Goal: Task Accomplishment & Management: Manage account settings

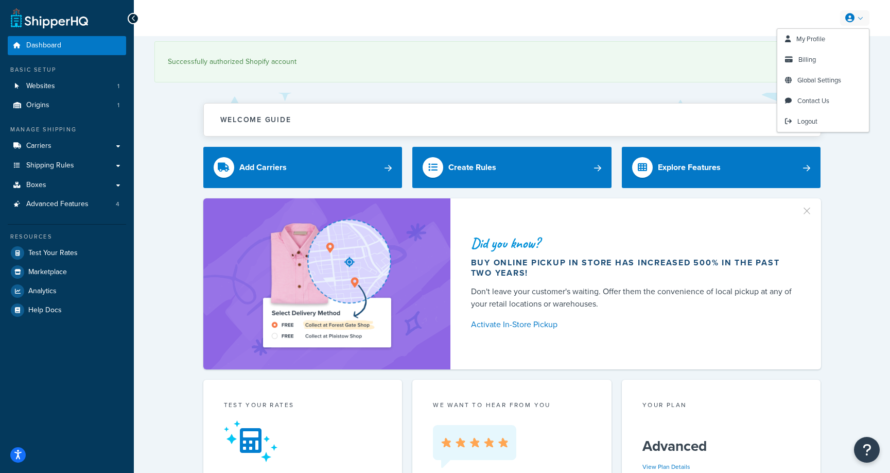
click at [863, 19] on link at bounding box center [854, 17] width 29 height 15
click at [824, 58] on link "Billing" at bounding box center [824, 59] width 92 height 21
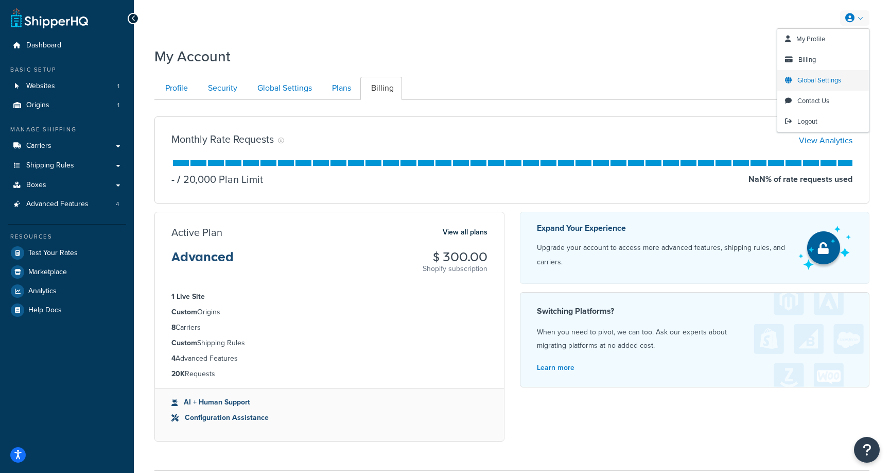
click at [829, 78] on span "Global Settings" at bounding box center [820, 80] width 44 height 10
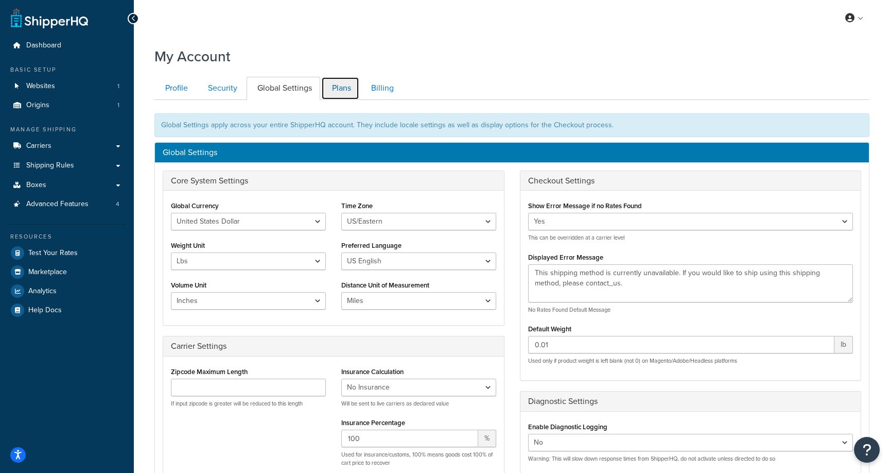
click at [347, 90] on link "Plans" at bounding box center [340, 88] width 38 height 23
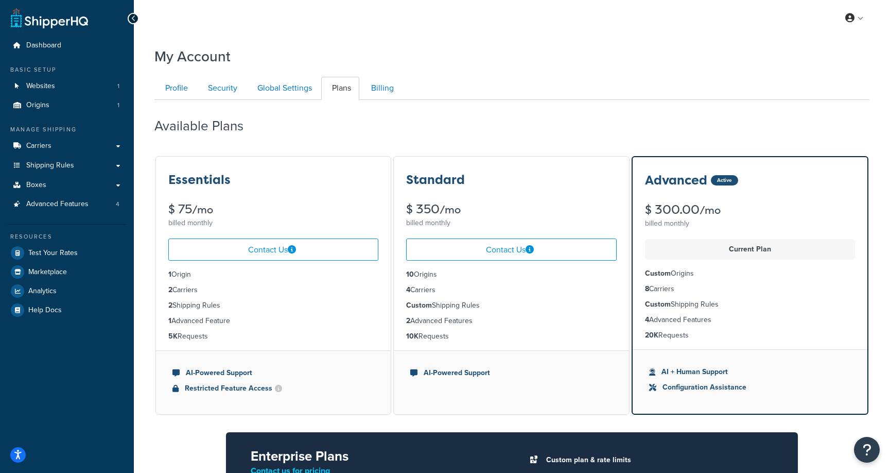
click at [493, 53] on div "My Account" at bounding box center [512, 53] width 715 height 25
click at [361, 102] on div "Available Plans Essentials $ 75 /mo billed monthly Contact Us 1 Origin 2 Carrie…" at bounding box center [512, 350] width 715 height 501
click at [379, 89] on link "Billing" at bounding box center [382, 88] width 42 height 23
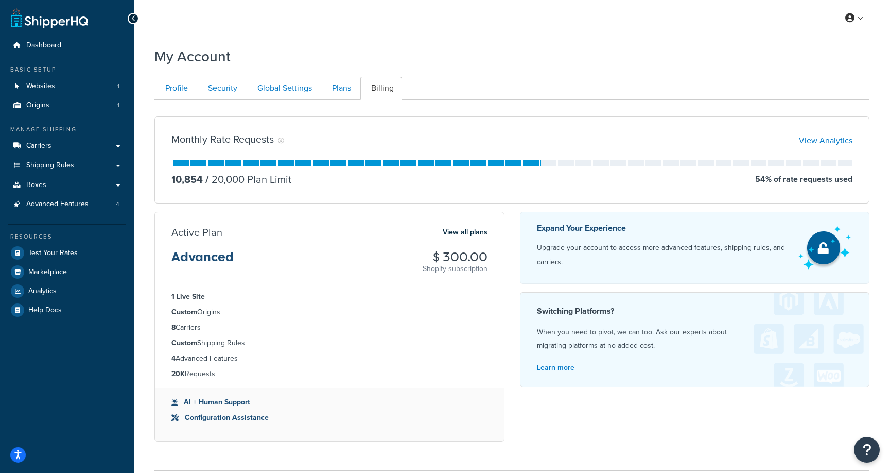
click at [832, 131] on div "Monthly Rate Requests View Analytics 10,854 / 20,000 Plan Limit 54 % of rate re…" at bounding box center [512, 159] width 715 height 87
click at [836, 149] on div "Monthly Rate Requests View Analytics 10,854 / 20,000 Plan Limit 54 % of rate re…" at bounding box center [512, 159] width 715 height 87
click at [833, 138] on link "View Analytics" at bounding box center [826, 140] width 54 height 12
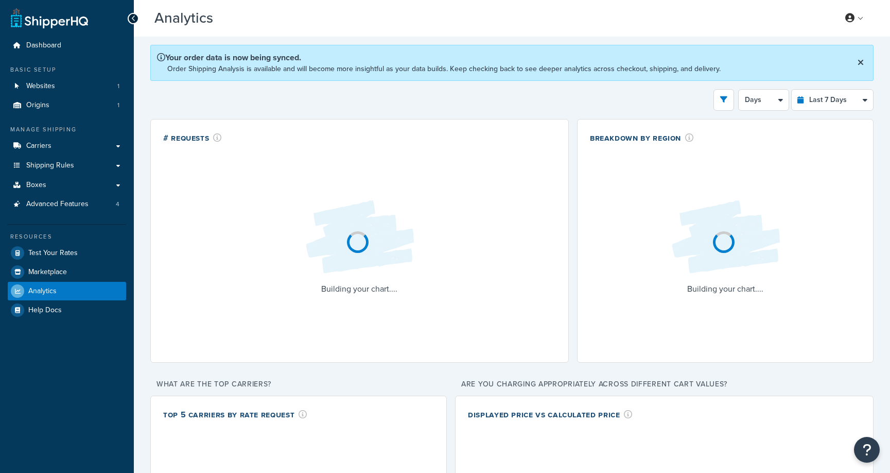
select select "last_7_days"
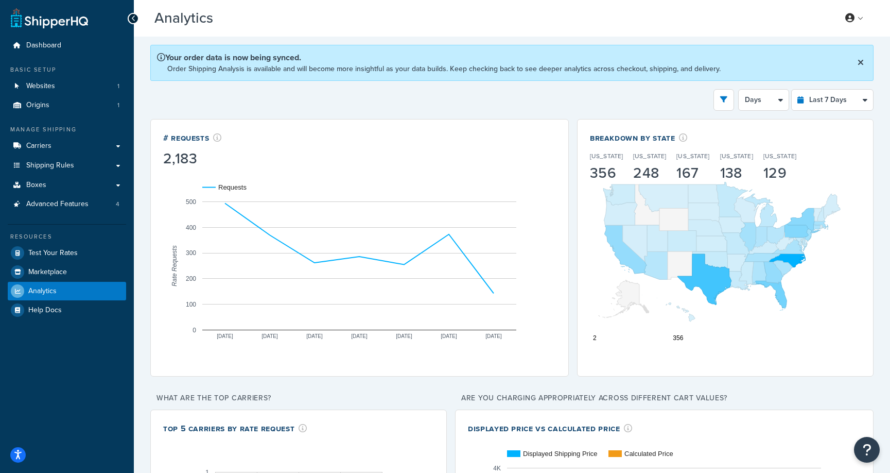
click at [54, 204] on span "Advanced Features" at bounding box center [57, 204] width 62 height 9
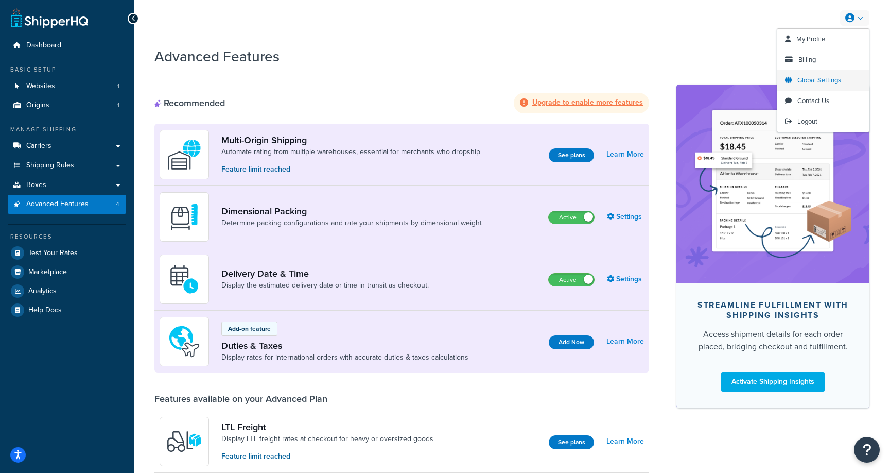
click at [814, 83] on span "Global Settings" at bounding box center [820, 80] width 44 height 10
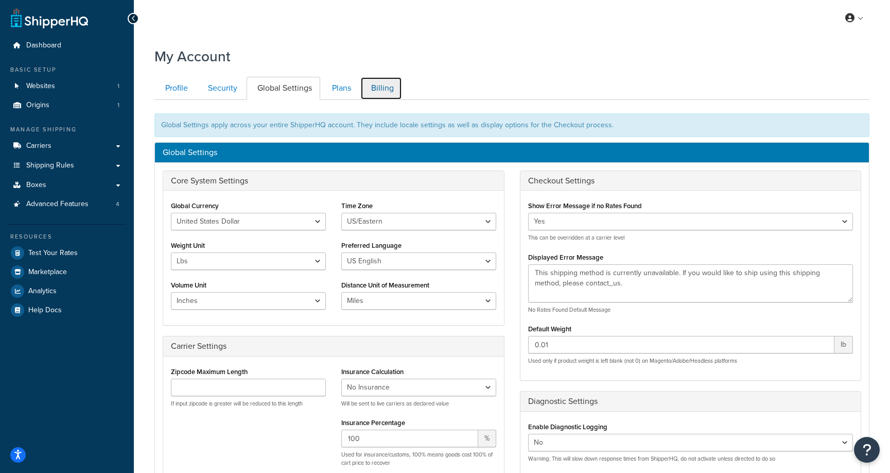
click at [373, 88] on link "Billing" at bounding box center [382, 88] width 42 height 23
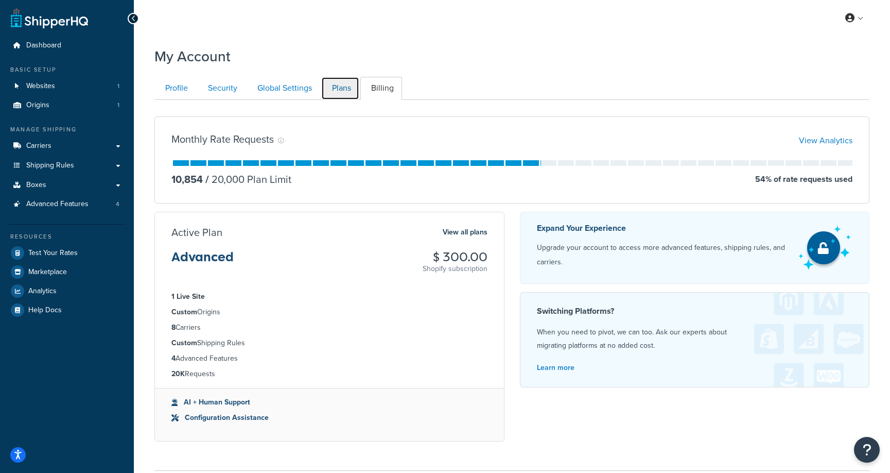
click at [344, 91] on link "Plans" at bounding box center [340, 88] width 38 height 23
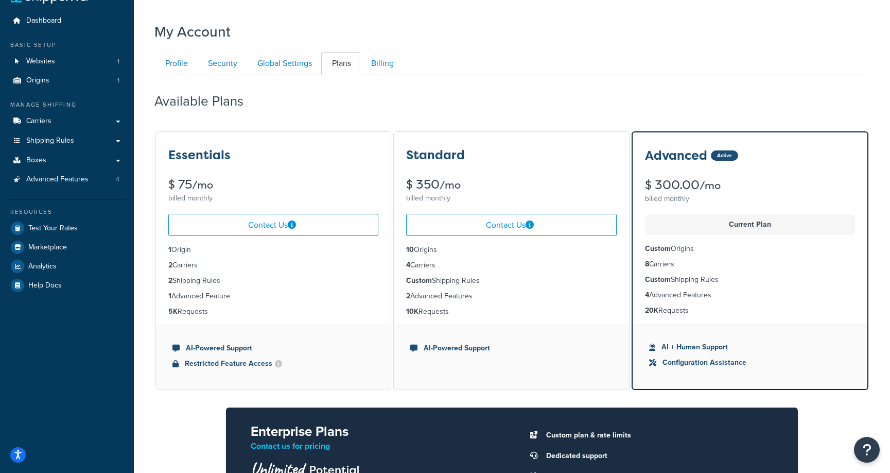
scroll to position [18, 0]
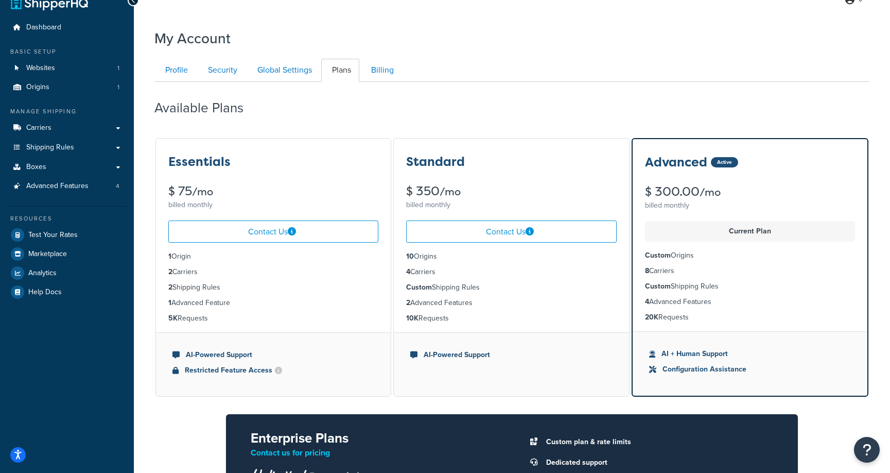
drag, startPoint x: 176, startPoint y: 313, endPoint x: 162, endPoint y: 256, distance: 58.5
click at [162, 256] on ul "1 Origin 2 Carriers 2 Shipping Rules 1 Advanced Feature 5K Requests" at bounding box center [273, 288] width 235 height 90
click at [227, 321] on li "5K Requests" at bounding box center [273, 318] width 210 height 11
drag, startPoint x: 218, startPoint y: 321, endPoint x: 153, endPoint y: 260, distance: 89.6
click at [153, 260] on div "My Account Contact Us Send Us A Message Contact Information Name * Email * Comp…" at bounding box center [512, 350] width 757 height 654
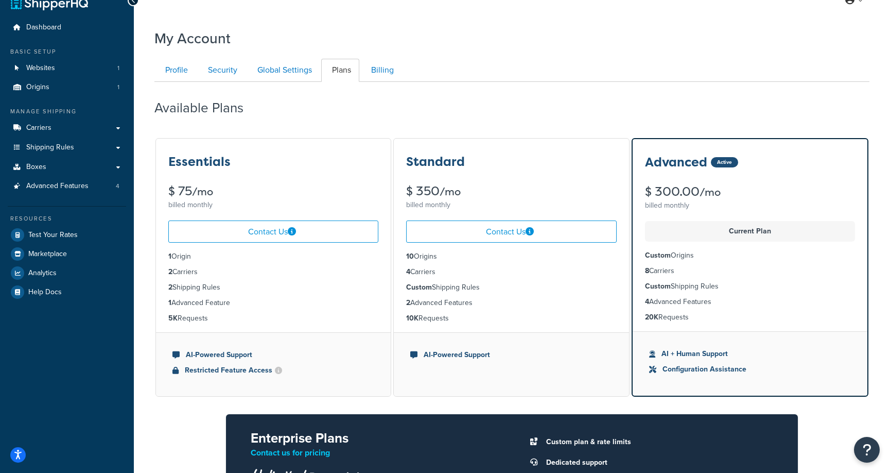
click at [168, 313] on strong "5K" at bounding box center [172, 318] width 9 height 11
drag, startPoint x: 211, startPoint y: 323, endPoint x: 154, endPoint y: 251, distance: 92.0
click at [155, 251] on div "Essentials $ 75 /mo billed monthly Contact Us 1 Origin 2 Carriers 2 Shipping Ru…" at bounding box center [512, 360] width 715 height 446
click at [55, 143] on span "Shipping Rules" at bounding box center [50, 147] width 48 height 9
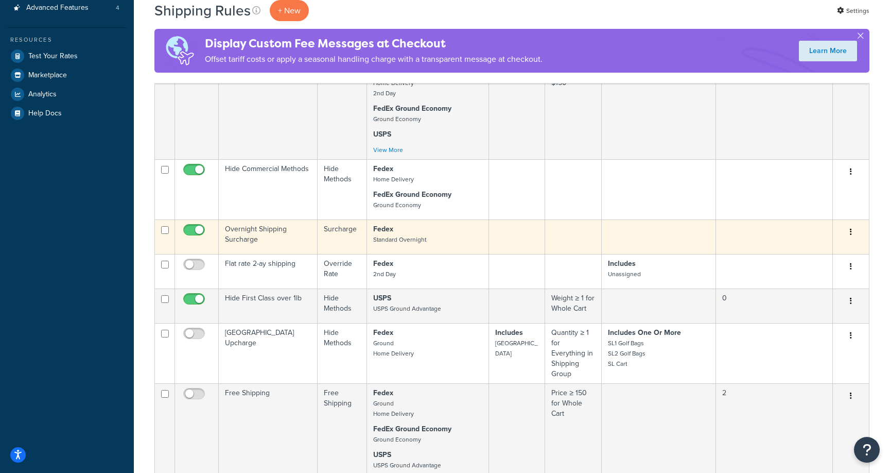
scroll to position [263, 0]
